Goal: Find specific page/section: Find specific page/section

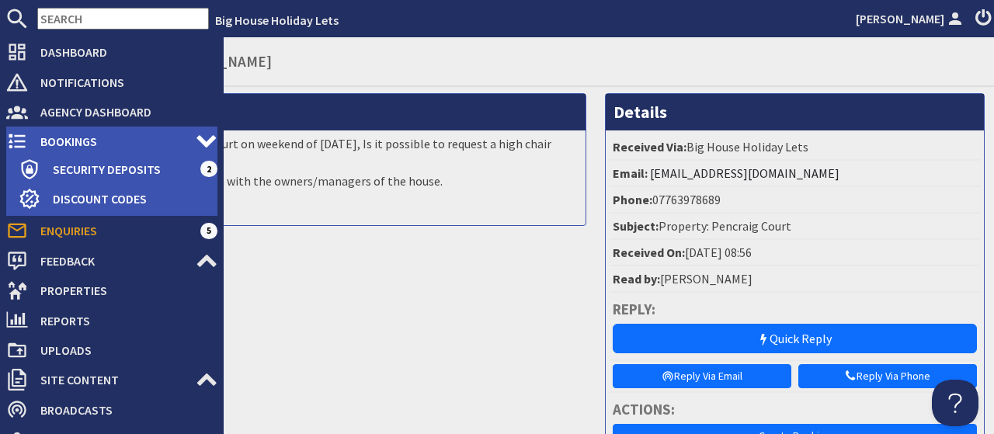
click at [73, 142] on span "Bookings" at bounding box center [112, 141] width 168 height 25
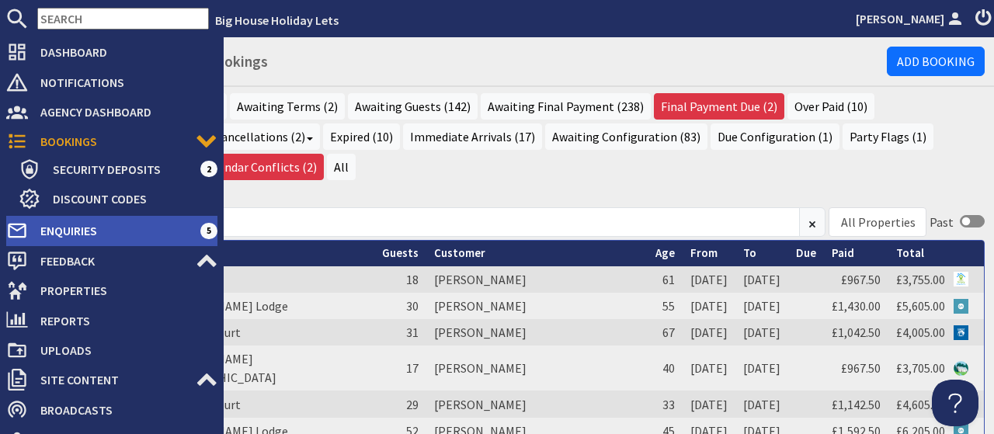
click at [61, 232] on span "Enquiries" at bounding box center [114, 230] width 172 height 25
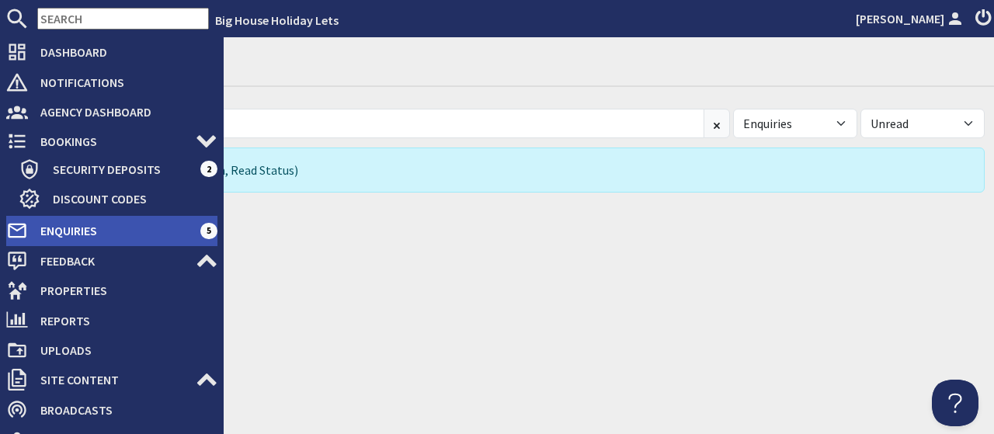
click at [92, 237] on span "Enquiries" at bounding box center [114, 230] width 172 height 25
select select
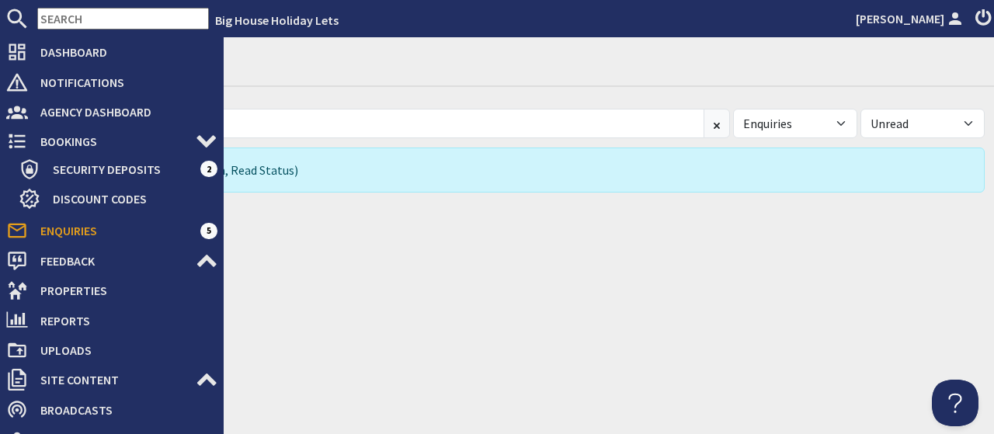
click at [92, 237] on span "Enquiries" at bounding box center [114, 230] width 172 height 25
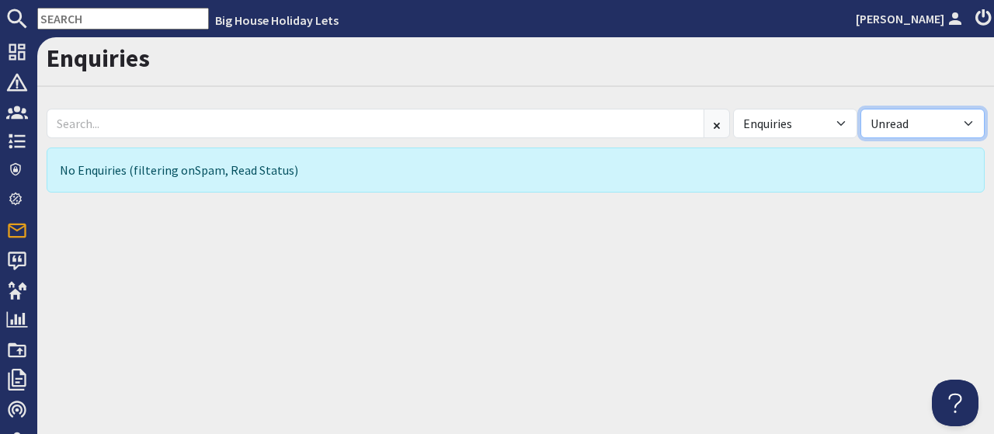
click at [860, 109] on select "All Read Unread" at bounding box center [922, 123] width 124 height 29
select select
click option "All" at bounding box center [0, 0] width 0 height 0
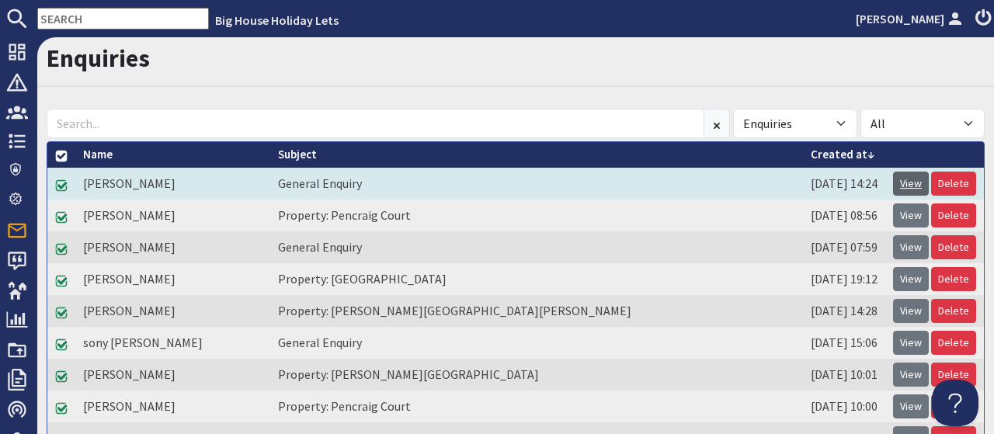
click at [917, 187] on link "View" at bounding box center [911, 184] width 36 height 24
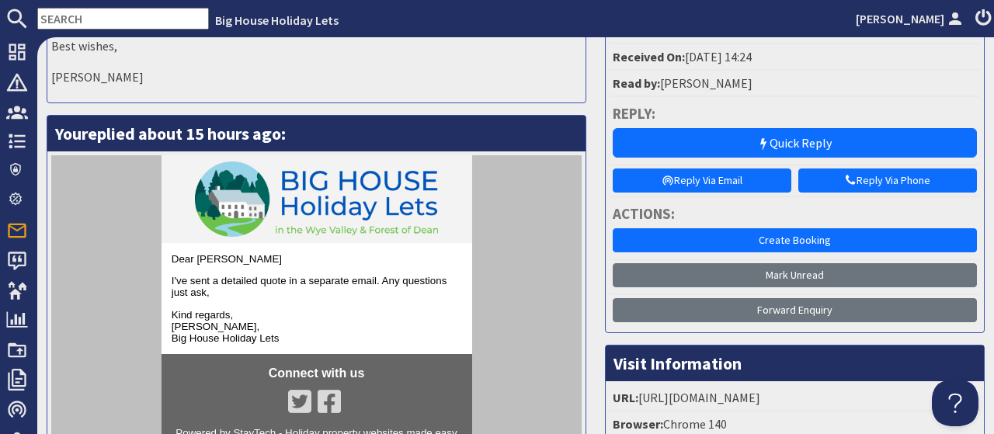
scroll to position [313, 0]
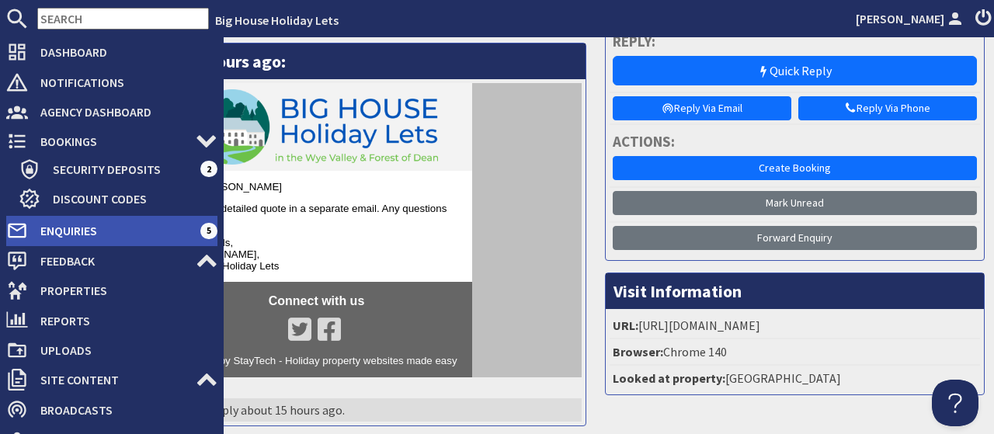
click at [58, 232] on span "Enquiries" at bounding box center [114, 230] width 172 height 25
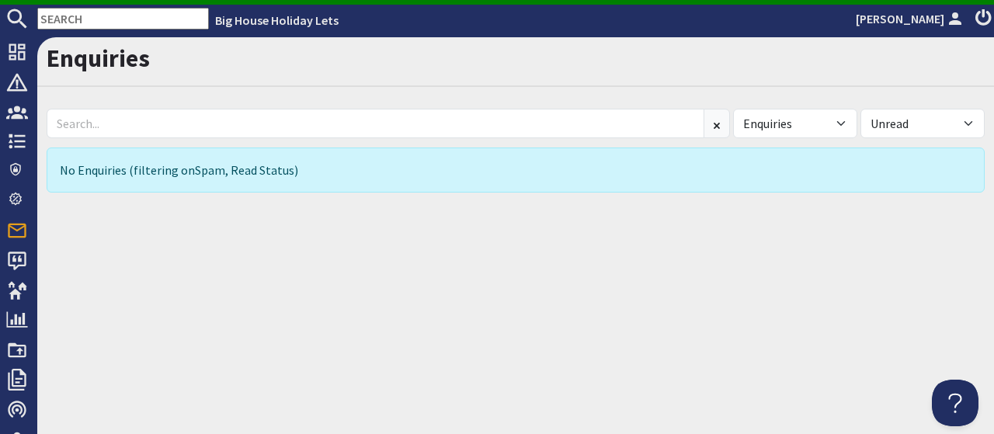
click at [392, 328] on div "Enquiries All Enquiries Spam All Read Unread No Enquiries (filtering on Spam , …" at bounding box center [515, 235] width 956 height 397
